Goal: Task Accomplishment & Management: Complete application form

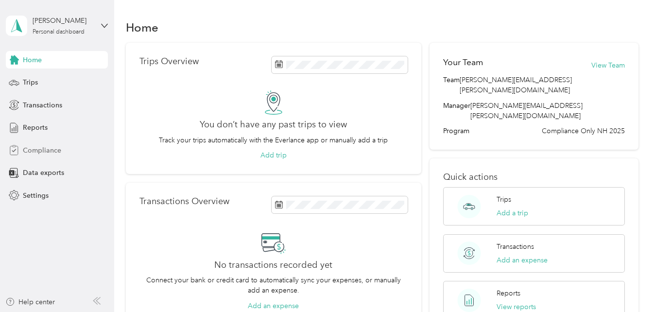
click at [71, 150] on div "Compliance" at bounding box center [57, 149] width 102 height 17
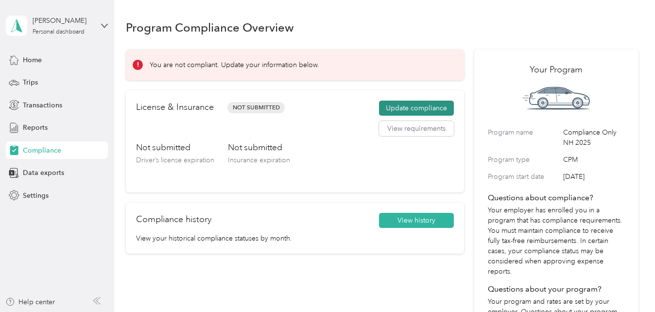
click at [421, 109] on button "Update compliance" at bounding box center [416, 109] width 75 height 16
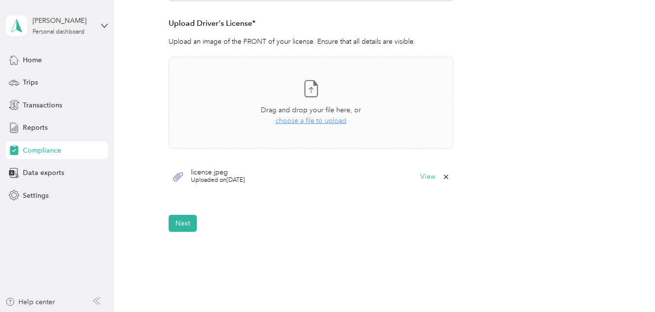
scroll to position [264, 0]
click at [184, 222] on button "Next" at bounding box center [183, 222] width 28 height 17
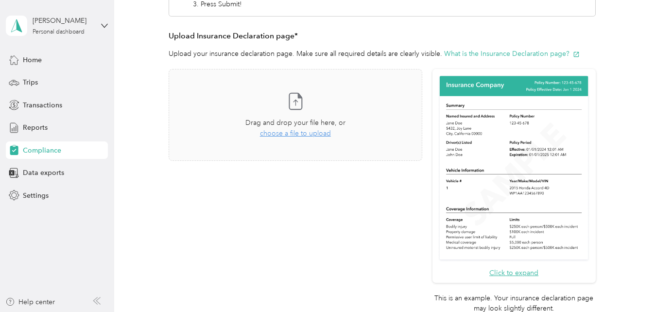
scroll to position [196, 0]
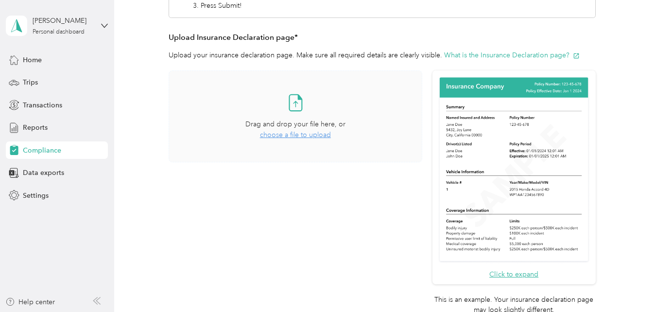
click at [313, 141] on div "Take a photo or choose a photo from your library Drag and drop your file here, …" at bounding box center [295, 116] width 237 height 75
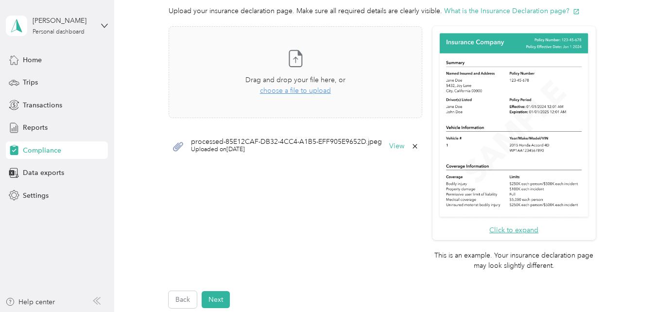
scroll to position [376, 0]
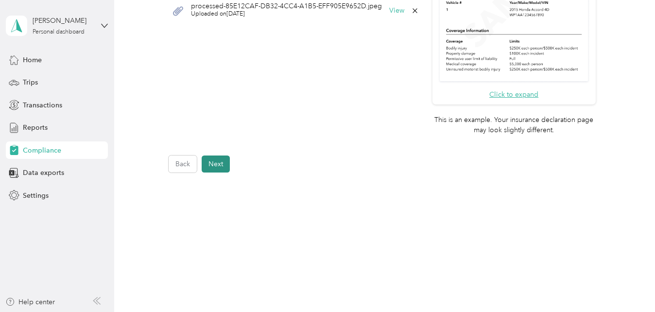
click at [226, 155] on button "Next" at bounding box center [216, 163] width 28 height 17
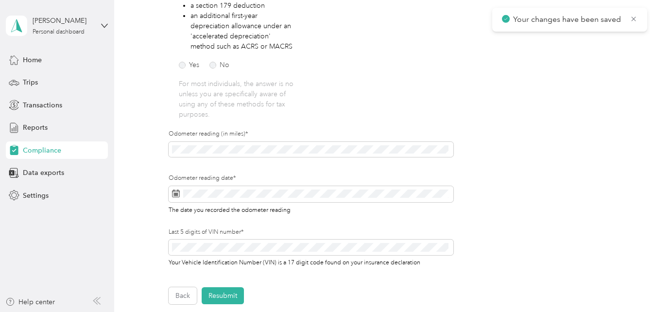
scroll to position [370, 0]
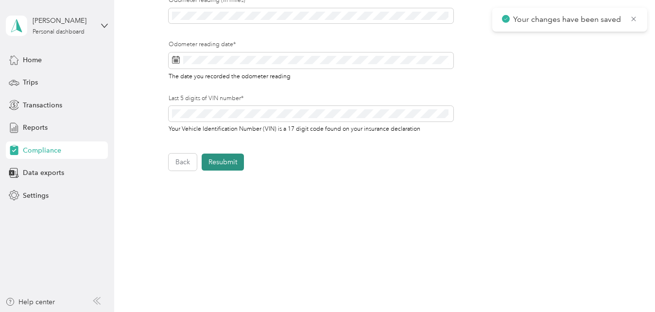
click at [227, 158] on button "Resubmit" at bounding box center [223, 162] width 42 height 17
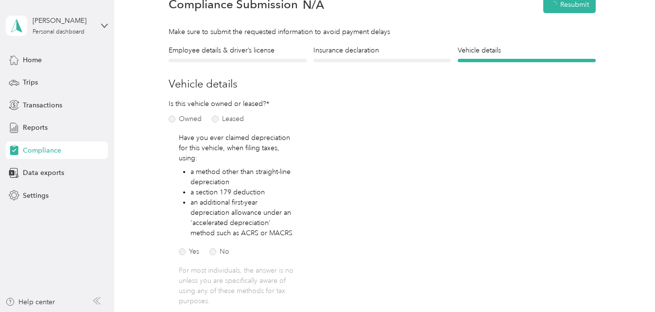
scroll to position [12, 0]
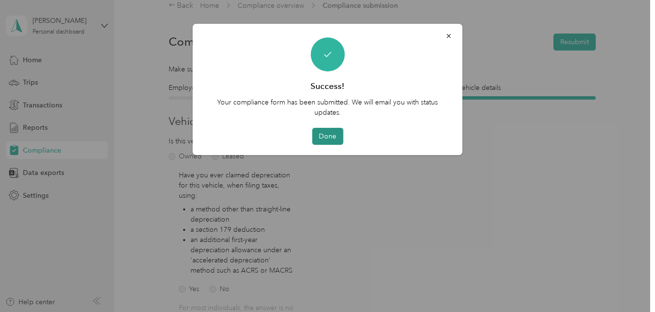
click at [332, 143] on button "Done" at bounding box center [327, 136] width 31 height 17
